Goal: Task Accomplishment & Management: Manage account settings

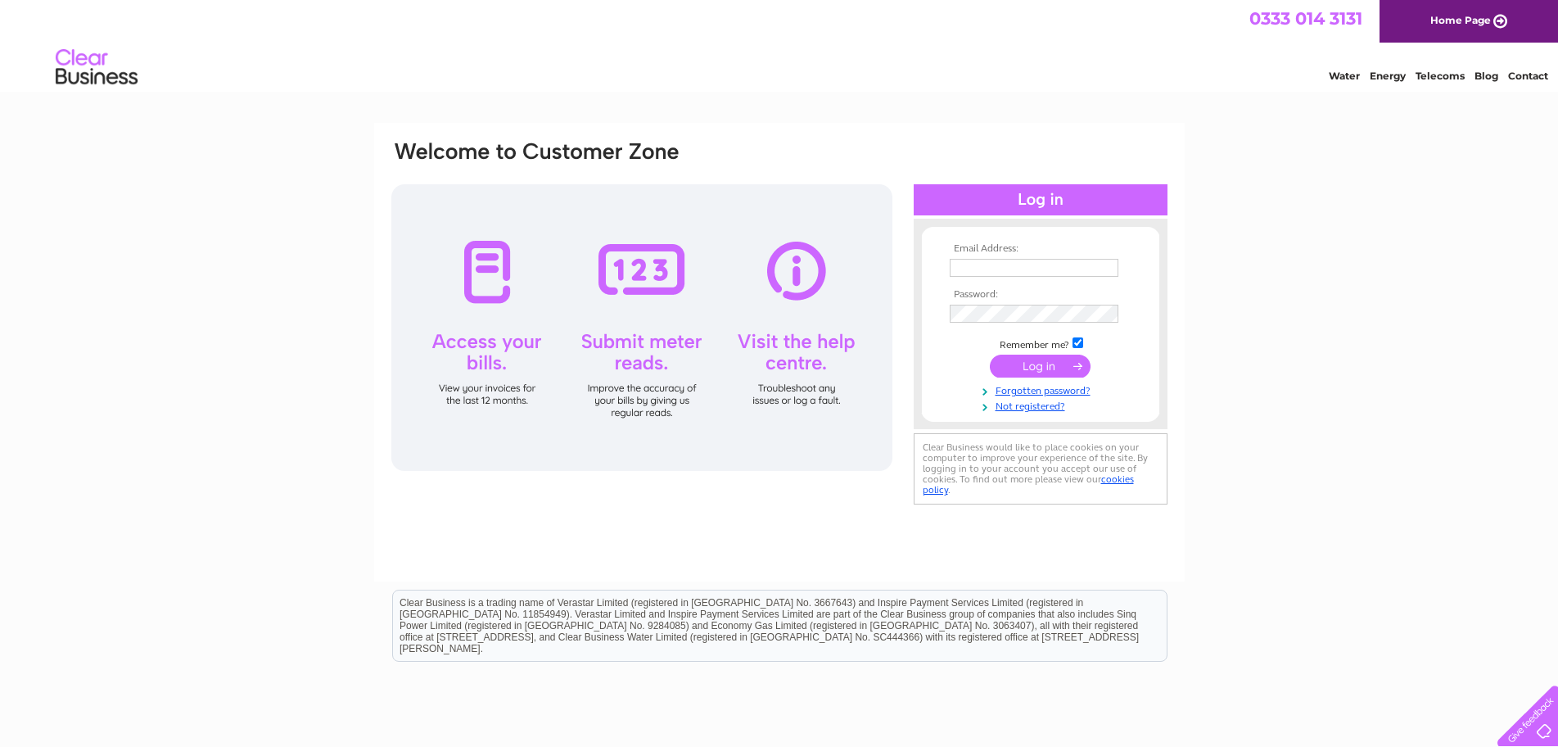
type input "[PERSON_NAME][EMAIL_ADDRESS][DOMAIN_NAME]"
click at [1033, 368] on input "submit" at bounding box center [1040, 366] width 101 height 23
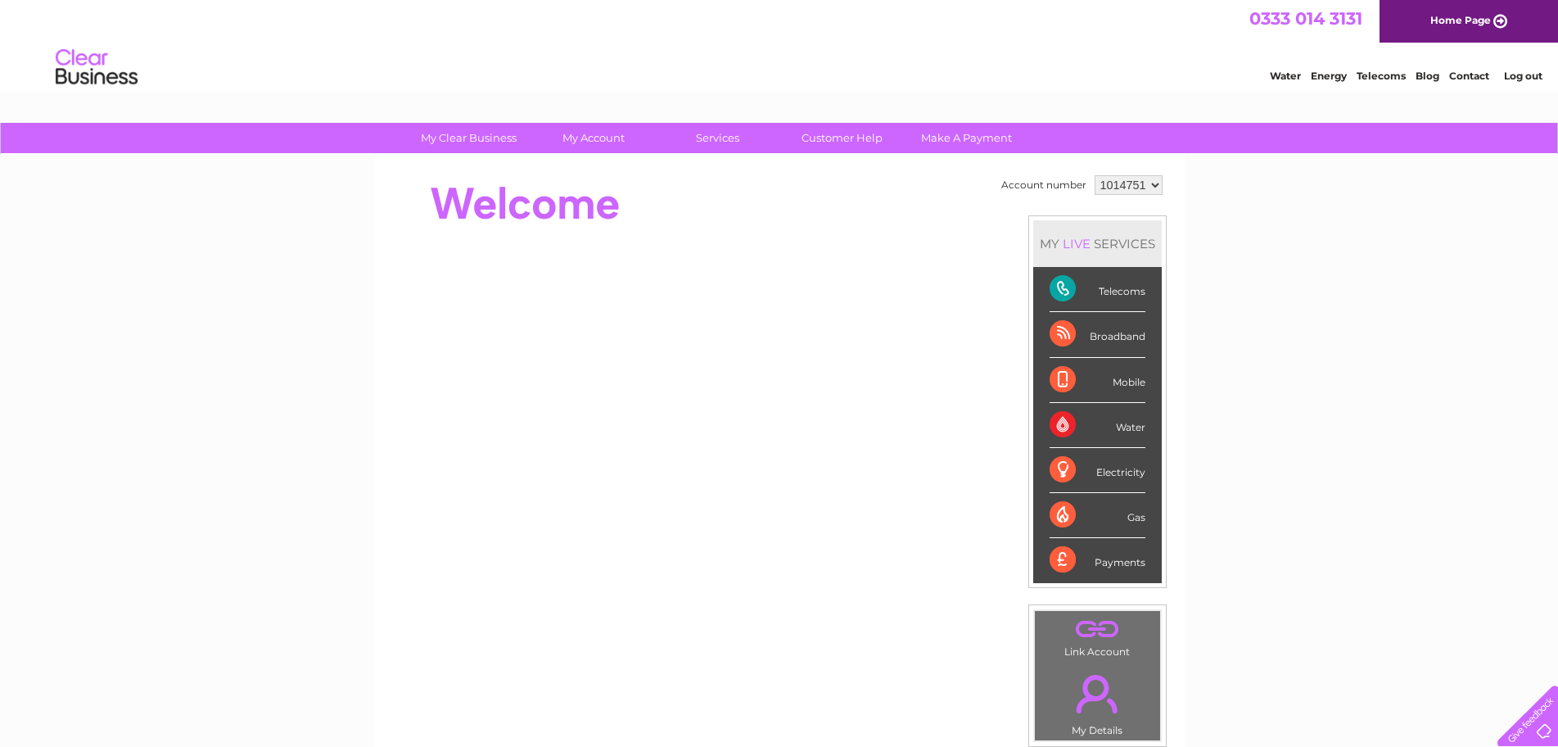
click at [1109, 559] on div "Payments" at bounding box center [1098, 560] width 96 height 44
click at [1066, 551] on div "Payments" at bounding box center [1098, 560] width 96 height 44
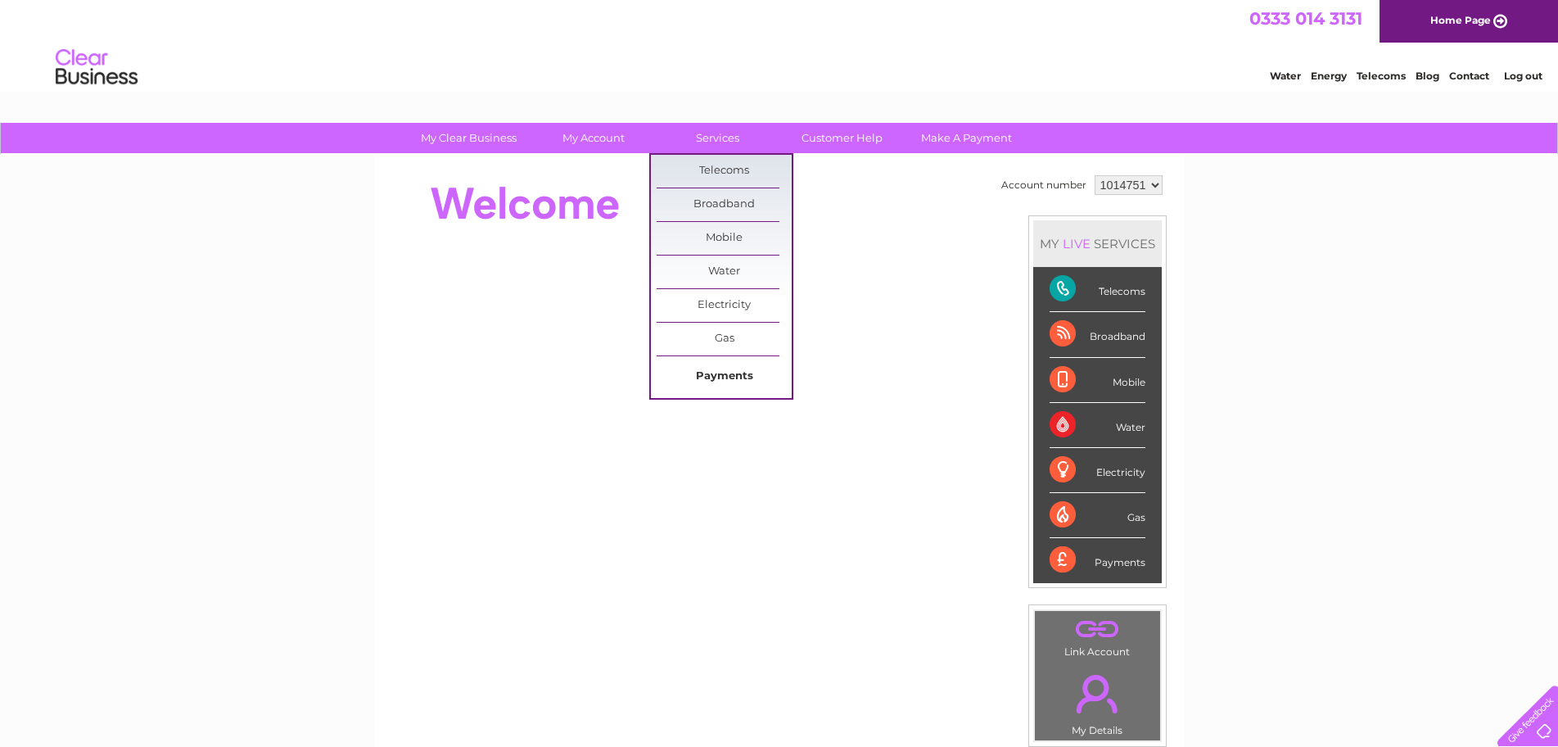
click at [723, 373] on link "Payments" at bounding box center [724, 376] width 135 height 33
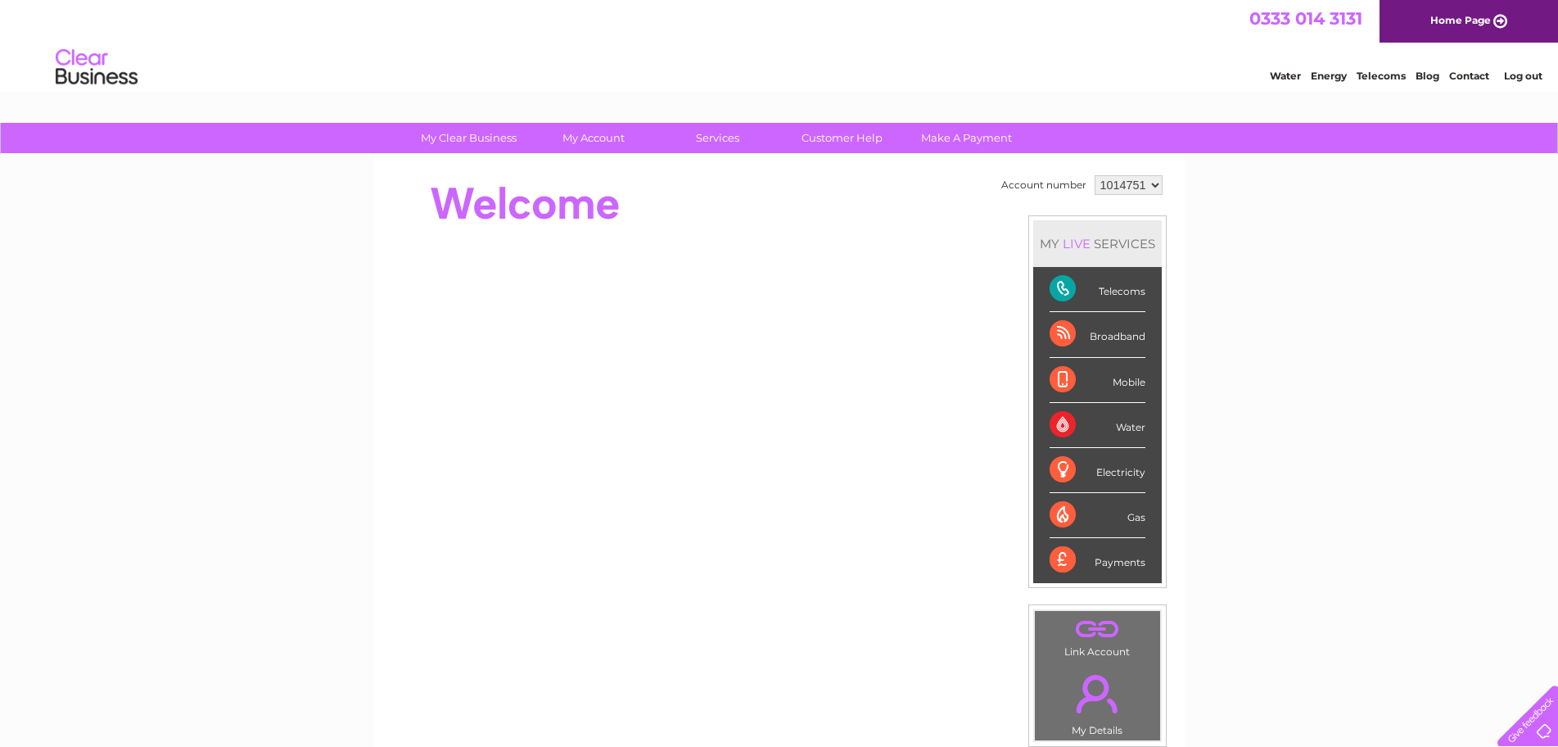
click at [1111, 293] on div "Telecoms" at bounding box center [1098, 289] width 96 height 45
click at [932, 139] on link "Make A Payment" at bounding box center [966, 138] width 135 height 30
click at [957, 134] on link "Make A Payment" at bounding box center [966, 138] width 135 height 30
click at [1376, 75] on link "Telecoms" at bounding box center [1381, 76] width 49 height 12
